Goal: Check status: Check status

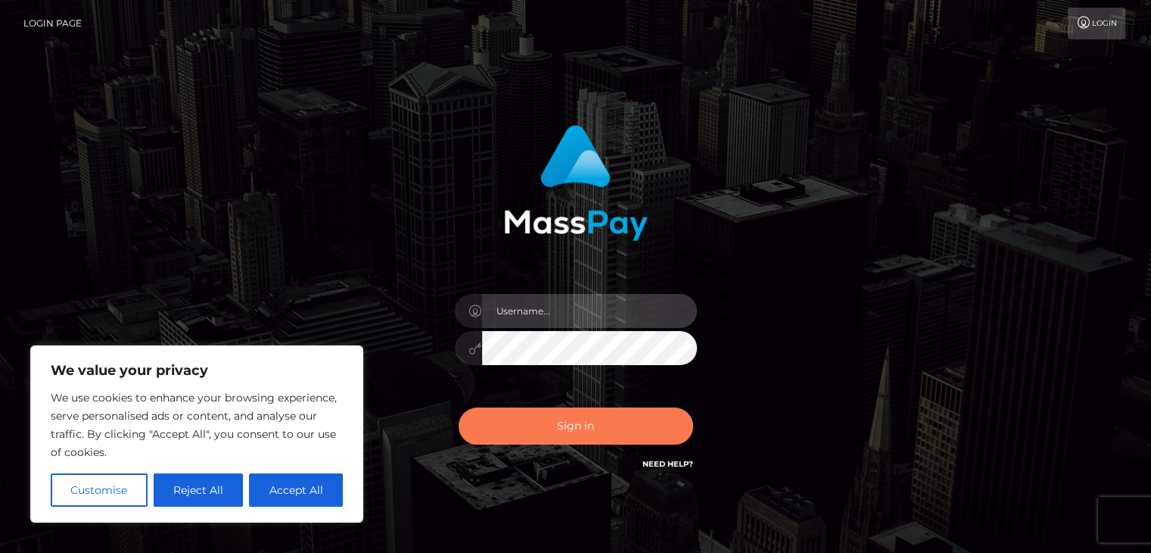
type input "esmeralda.cope"
click at [591, 422] on button "Sign in" at bounding box center [576, 425] width 235 height 37
type input "[PERSON_NAME].[PERSON_NAME]"
click at [590, 425] on button "Sign in" at bounding box center [576, 425] width 235 height 37
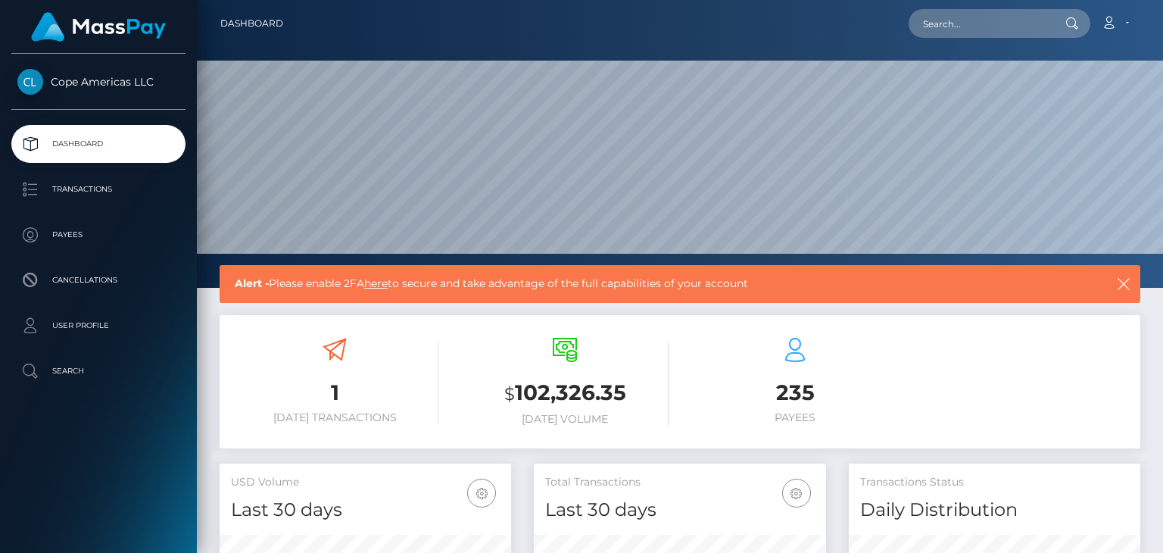
scroll to position [268, 291]
click at [86, 191] on p "Transactions" at bounding box center [98, 189] width 162 height 23
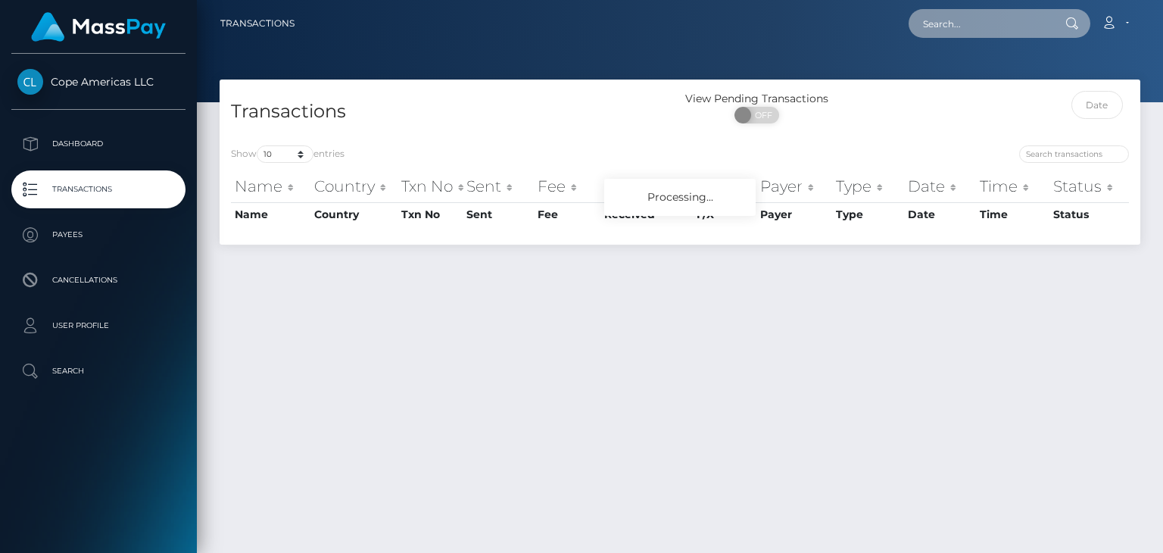
click at [945, 25] on input "text" at bounding box center [979, 23] width 142 height 29
paste input "148919"
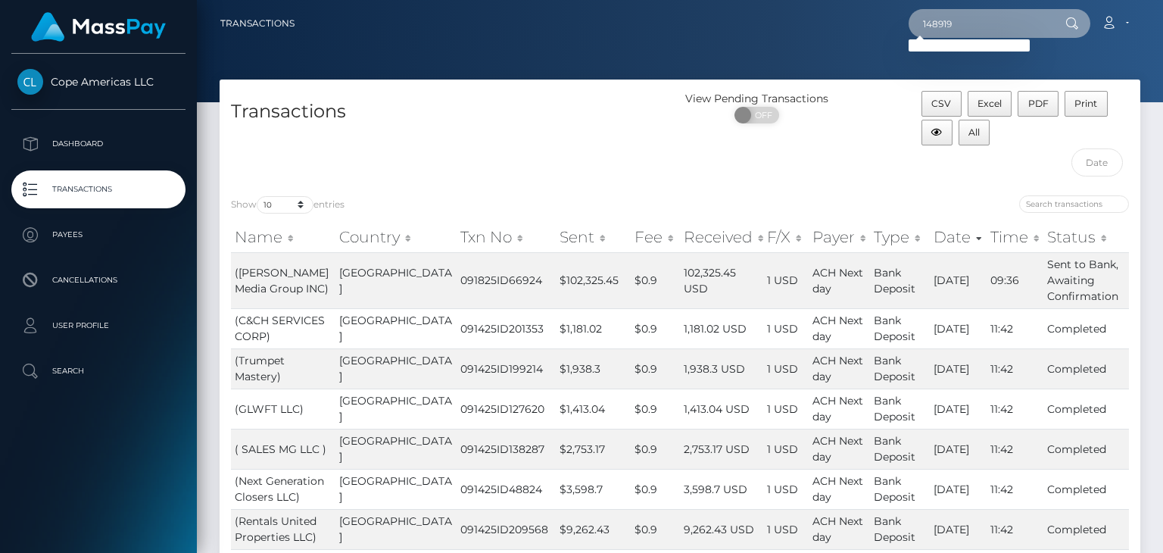
type input "148919"
click at [1050, 206] on input "search" at bounding box center [1074, 203] width 110 height 17
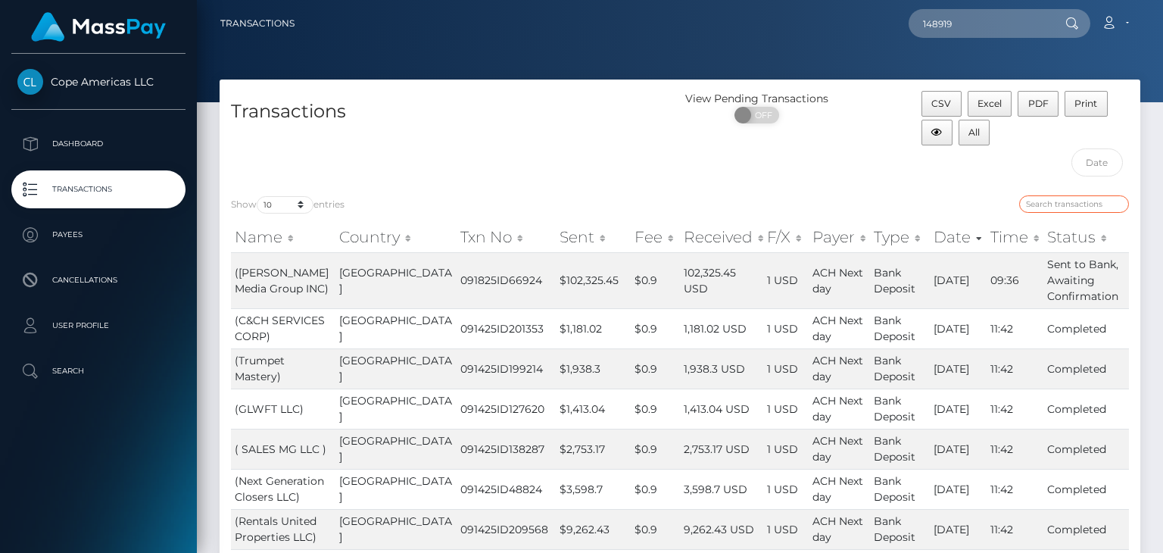
paste input "148919"
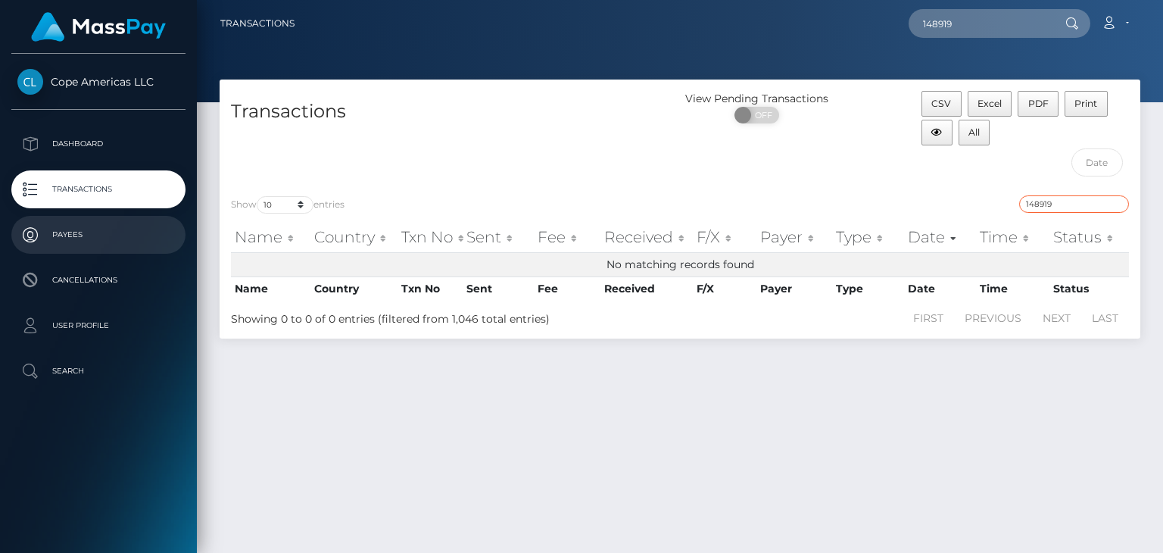
type input "148919"
click at [66, 231] on p "Payees" at bounding box center [98, 234] width 162 height 23
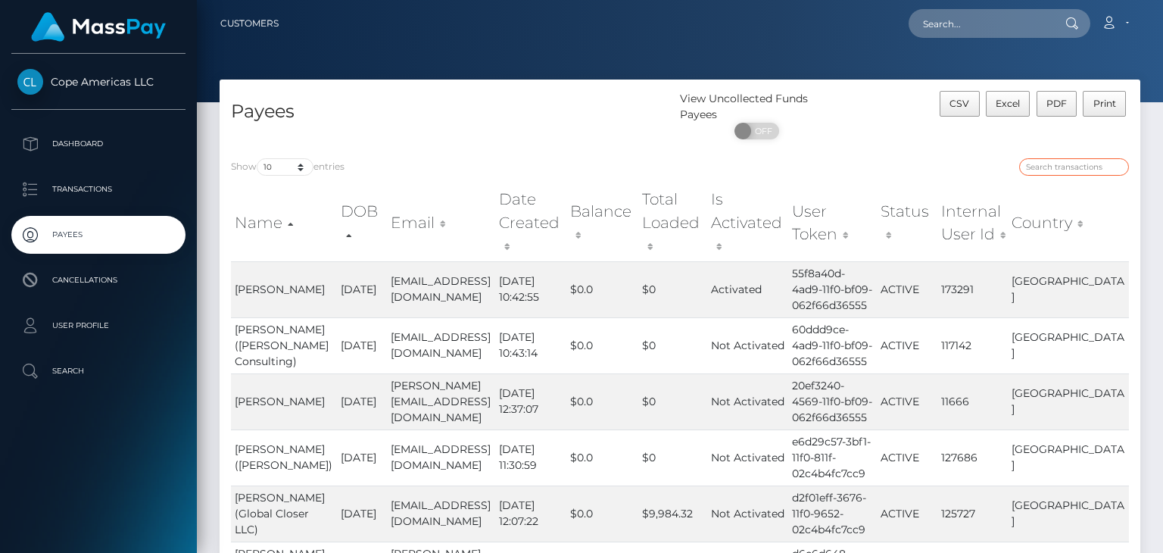
click at [1079, 168] on input "search" at bounding box center [1074, 166] width 110 height 17
paste input "148919"
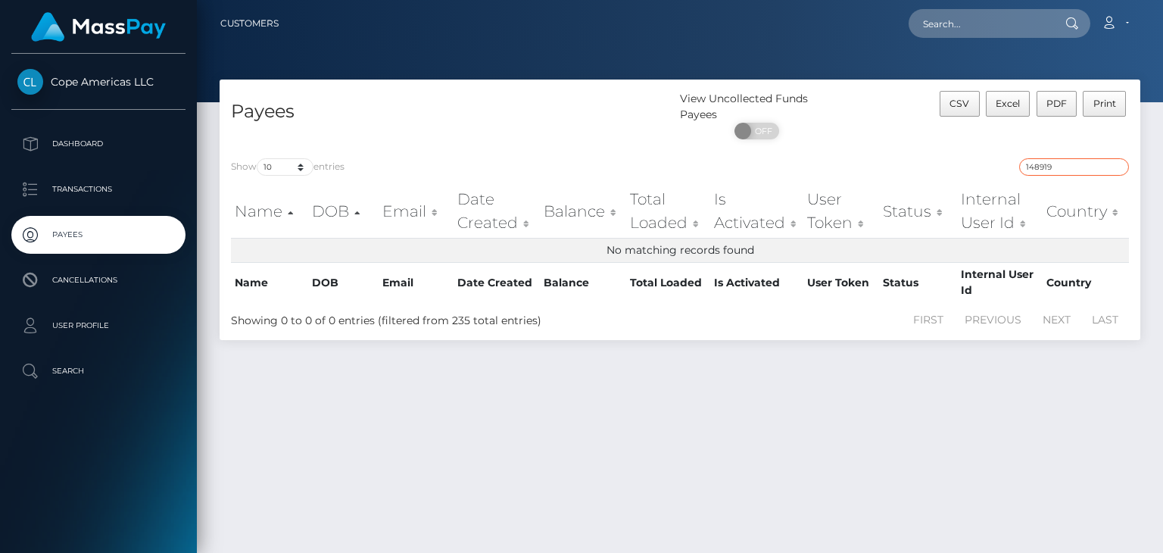
type input "148919"
drag, startPoint x: 1057, startPoint y: 170, endPoint x: 992, endPoint y: 162, distance: 64.9
click at [992, 162] on div "148919" at bounding box center [909, 168] width 437 height 21
paste input "46759"
type input "46759"
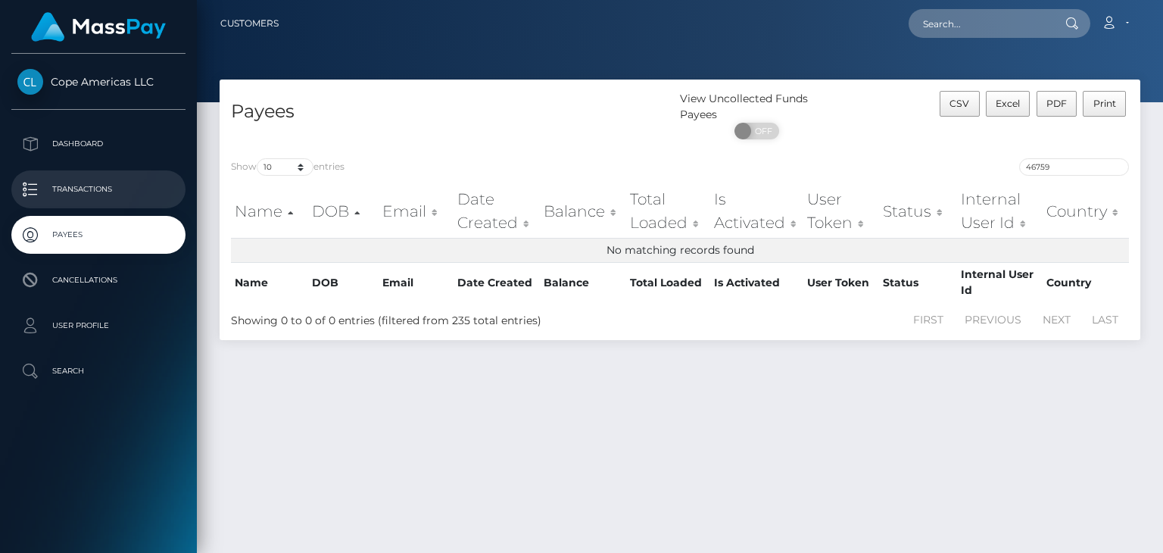
click at [82, 188] on p "Transactions" at bounding box center [98, 189] width 162 height 23
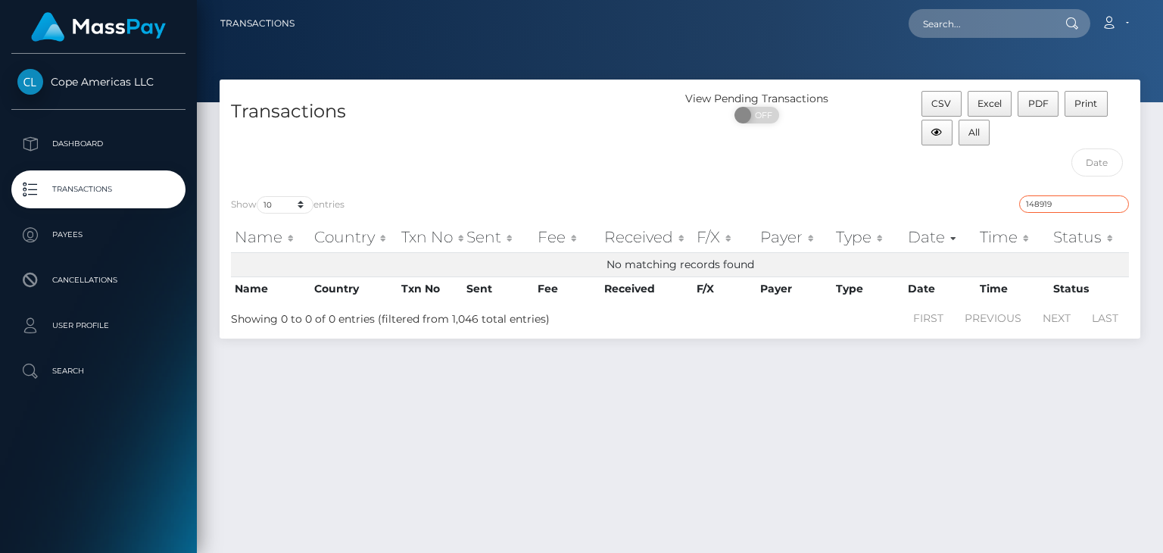
click at [1062, 204] on input "148919" at bounding box center [1074, 203] width 110 height 17
type input "1"
paste input "46759"
type input "46759"
